Goal: Transaction & Acquisition: Purchase product/service

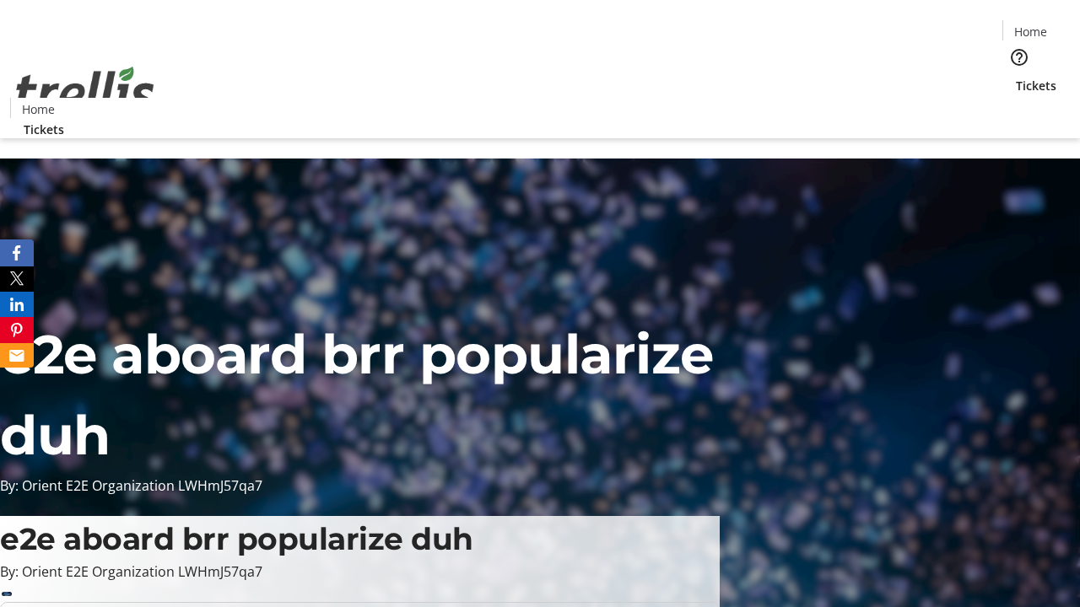
click at [1016, 77] on span "Tickets" at bounding box center [1036, 86] width 40 height 18
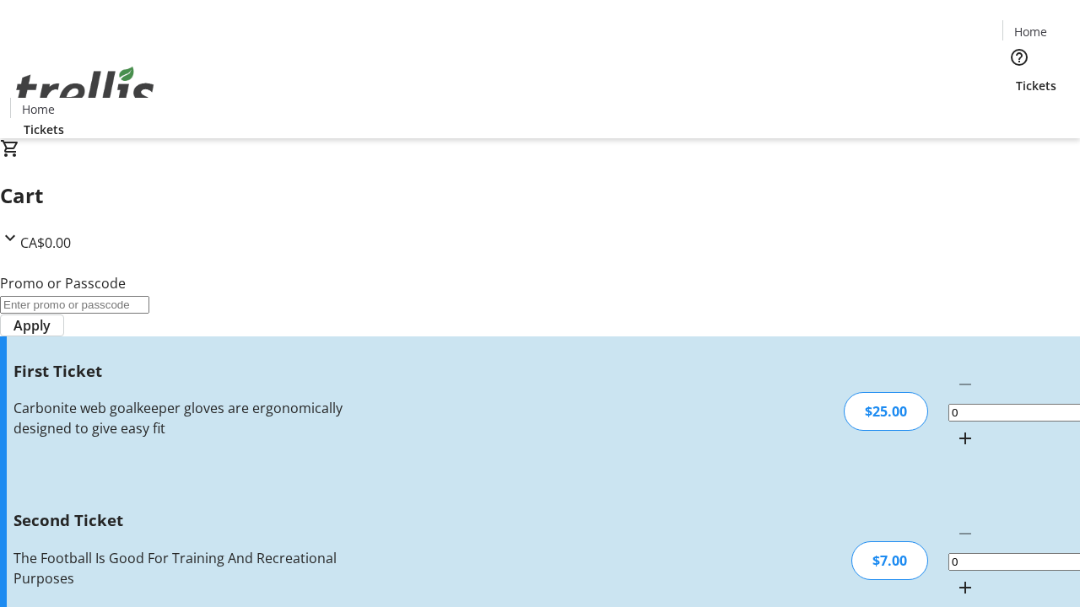
click at [955, 428] on mat-icon "Increment by one" at bounding box center [965, 438] width 20 height 20
type input "1"
click at [955, 578] on mat-icon "Increment by one" at bounding box center [965, 588] width 20 height 20
type input "2"
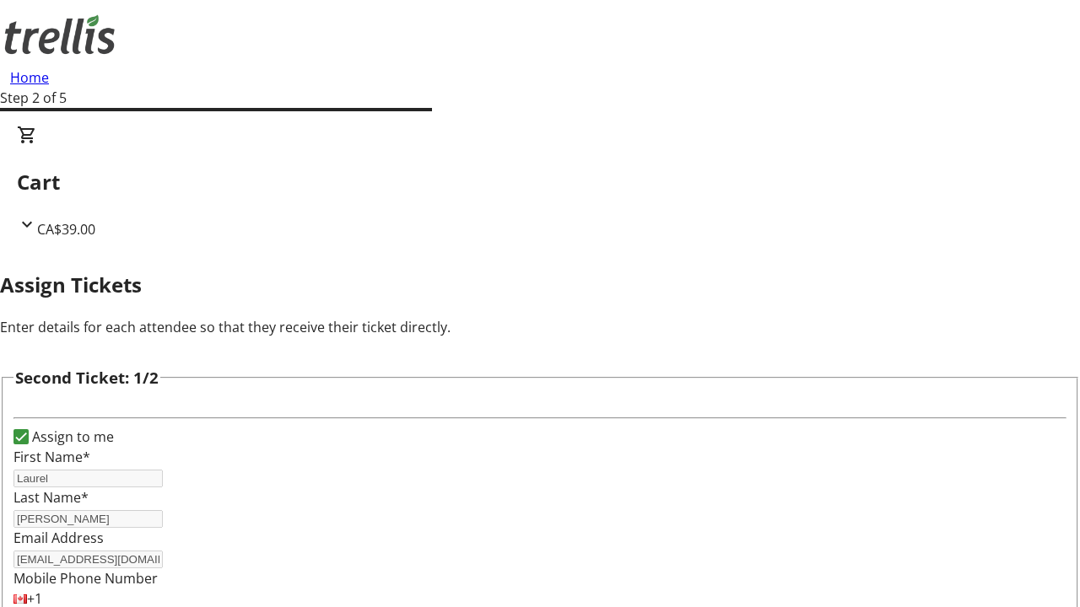
scroll to position [276, 0]
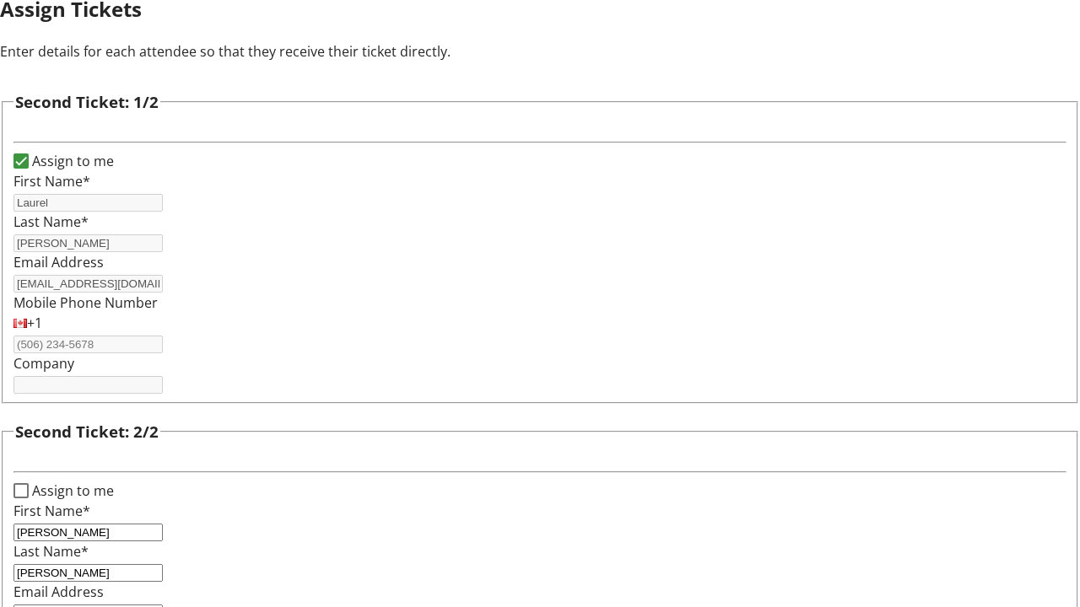
type input "[PERSON_NAME][EMAIL_ADDRESS][DOMAIN_NAME]"
